Goal: Information Seeking & Learning: Learn about a topic

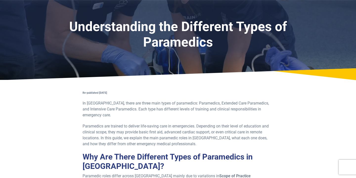
scroll to position [61, 0]
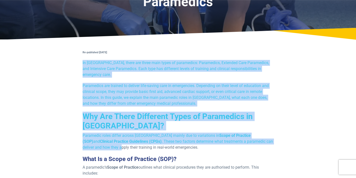
drag, startPoint x: 82, startPoint y: 63, endPoint x: 94, endPoint y: 140, distance: 78.6
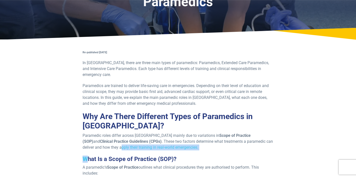
drag, startPoint x: 94, startPoint y: 140, endPoint x: 89, endPoint y: 155, distance: 15.3
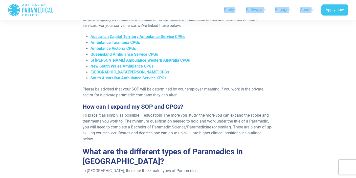
scroll to position [366, 0]
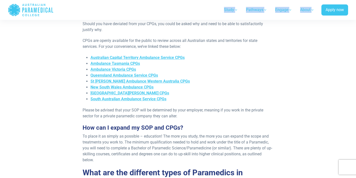
drag, startPoint x: 82, startPoint y: 64, endPoint x: 119, endPoint y: 25, distance: 53.0
click at [119, 25] on div "Re-published [DATE] In [GEOGRAPHIC_DATA], there are three main types of paramed…" at bounding box center [178, 71] width 197 height 655
copy div "Lo Ipsumdolo, sitam con adipi elit seddo ei temporinci: Utlaboreet, Dolorema Al…"
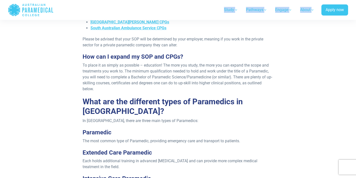
scroll to position [441, 0]
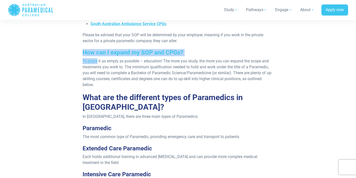
drag, startPoint x: 82, startPoint y: 47, endPoint x: 97, endPoint y: 57, distance: 18.2
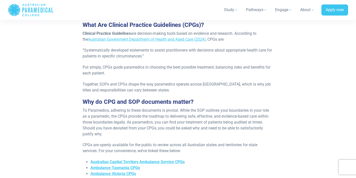
scroll to position [262, 0]
click at [243, 115] on span "To Paramedics, adhering to these documents is pivotal. While the SOP outlines y…" at bounding box center [176, 122] width 186 height 28
click at [117, 120] on span "To Paramedics, adhering to these documents is pivotal. While the SOP outlines y…" at bounding box center [176, 122] width 186 height 28
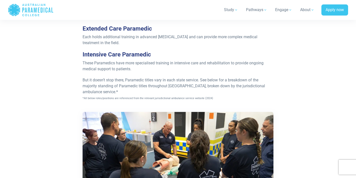
scroll to position [549, 0]
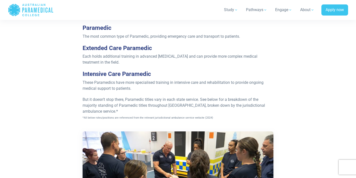
click at [183, 80] on p "These Paramedics have more specialised training in intensive care and rehabilit…" at bounding box center [178, 86] width 191 height 12
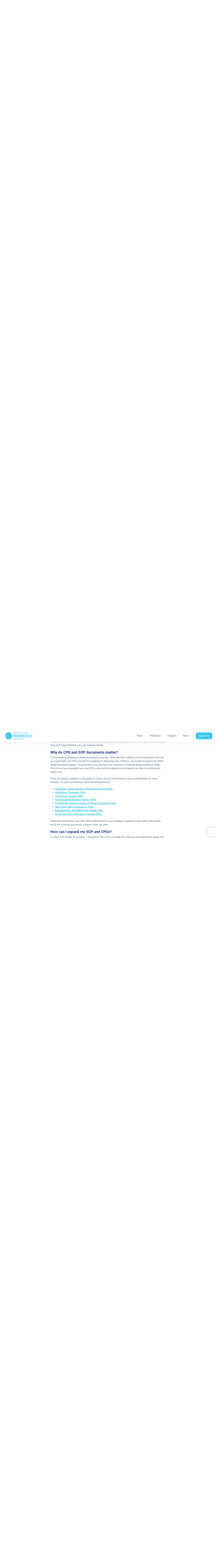
scroll to position [198, 0]
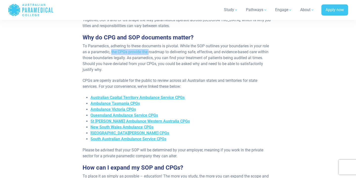
drag, startPoint x: 111, startPoint y: 46, endPoint x: 150, endPoint y: 47, distance: 38.1
click at [150, 47] on span "To Paramedics, adhering to these documents is pivotal. While the SOP outlines y…" at bounding box center [176, 58] width 186 height 28
click at [297, 49] on div "Re-published [DATE] In [GEOGRAPHIC_DATA], there are three main types of paramed…" at bounding box center [177, 111] width 295 height 655
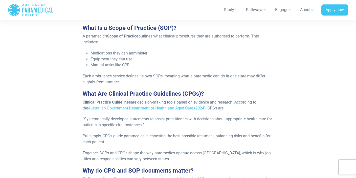
scroll to position [194, 0]
